Goal: Navigation & Orientation: Understand site structure

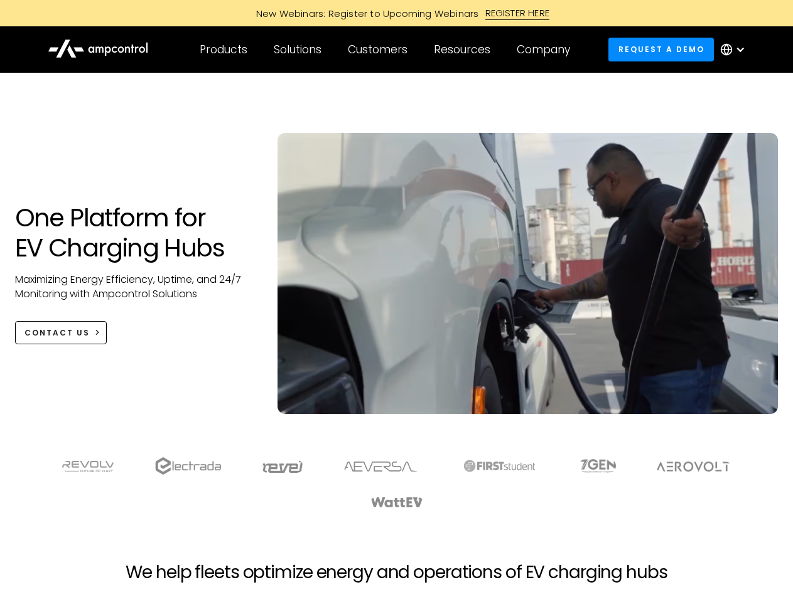
click at [386, 50] on div "Customers" at bounding box center [378, 50] width 60 height 14
click at [223, 50] on div "Products" at bounding box center [224, 50] width 48 height 14
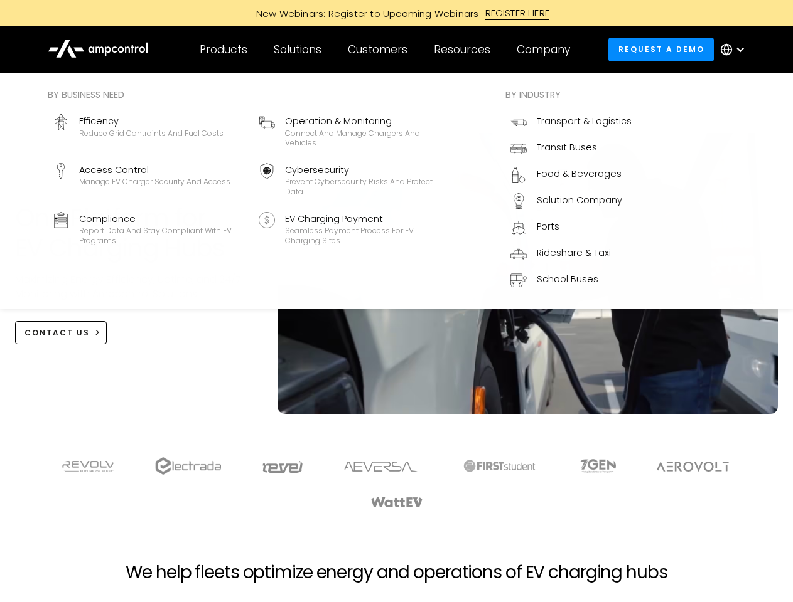
click at [298, 50] on div "Solutions" at bounding box center [298, 50] width 48 height 14
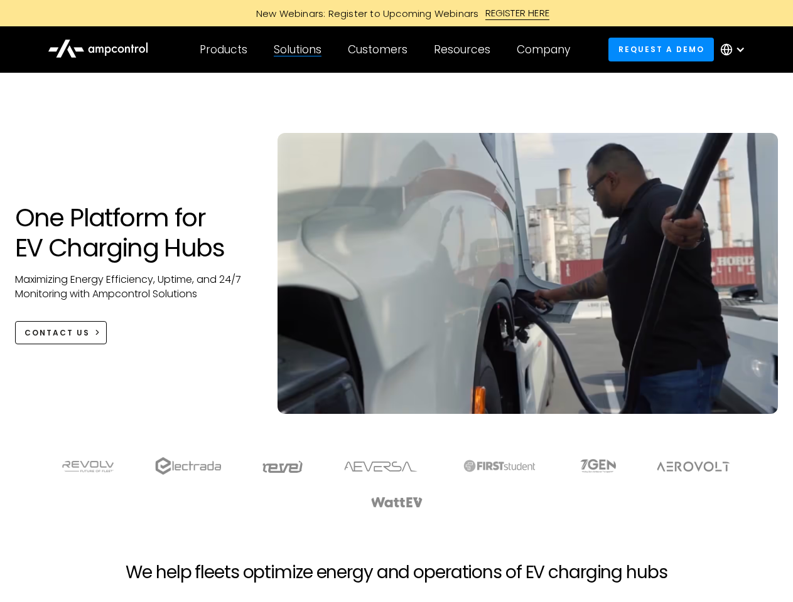
click at [380, 50] on div "Customers" at bounding box center [378, 50] width 60 height 14
click at [464, 50] on div "Resources" at bounding box center [462, 50] width 56 height 14
click at [547, 50] on div "Company" at bounding box center [542, 50] width 53 height 14
click at [735, 50] on div at bounding box center [740, 50] width 10 height 10
